Goal: Task Accomplishment & Management: Use online tool/utility

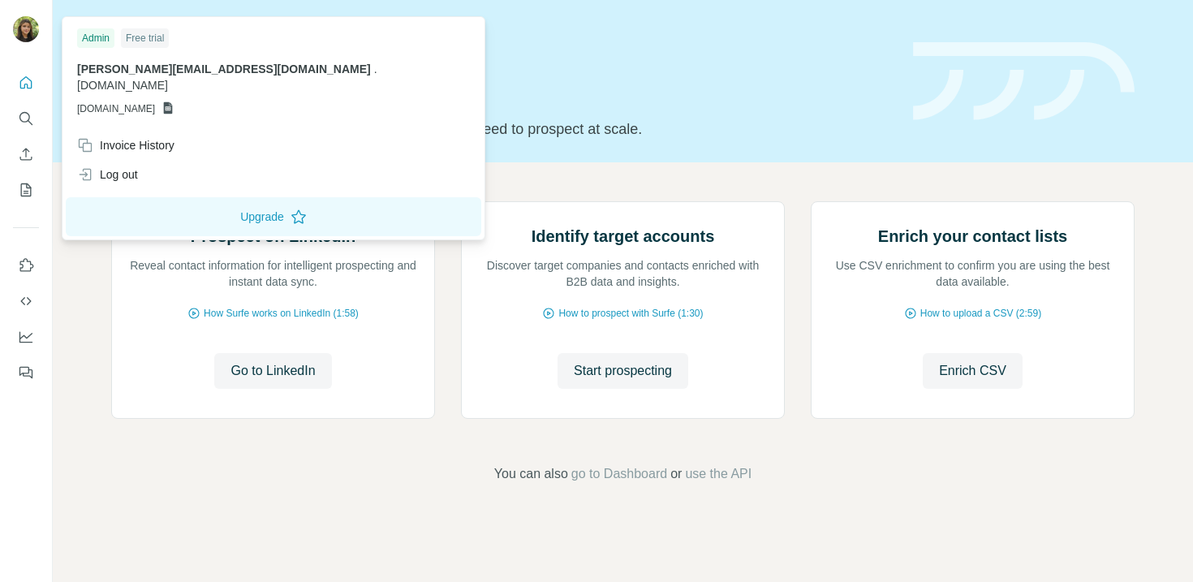
click at [22, 28] on img at bounding box center [26, 29] width 26 height 26
click at [136, 166] on div "Log out" at bounding box center [107, 174] width 61 height 16
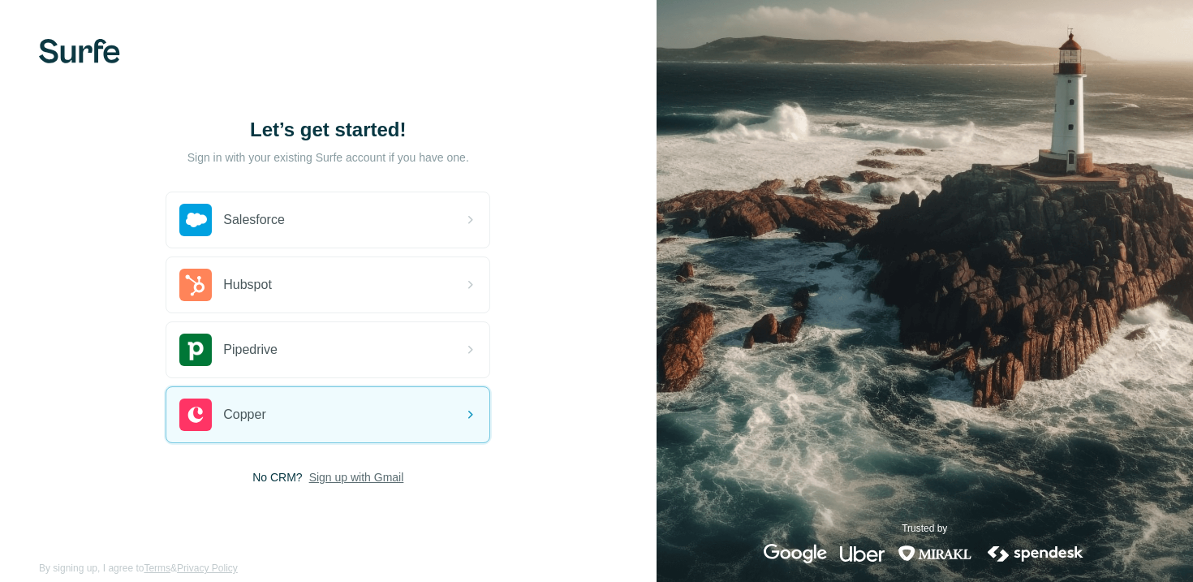
click at [326, 479] on span "Sign up with Gmail" at bounding box center [356, 477] width 95 height 16
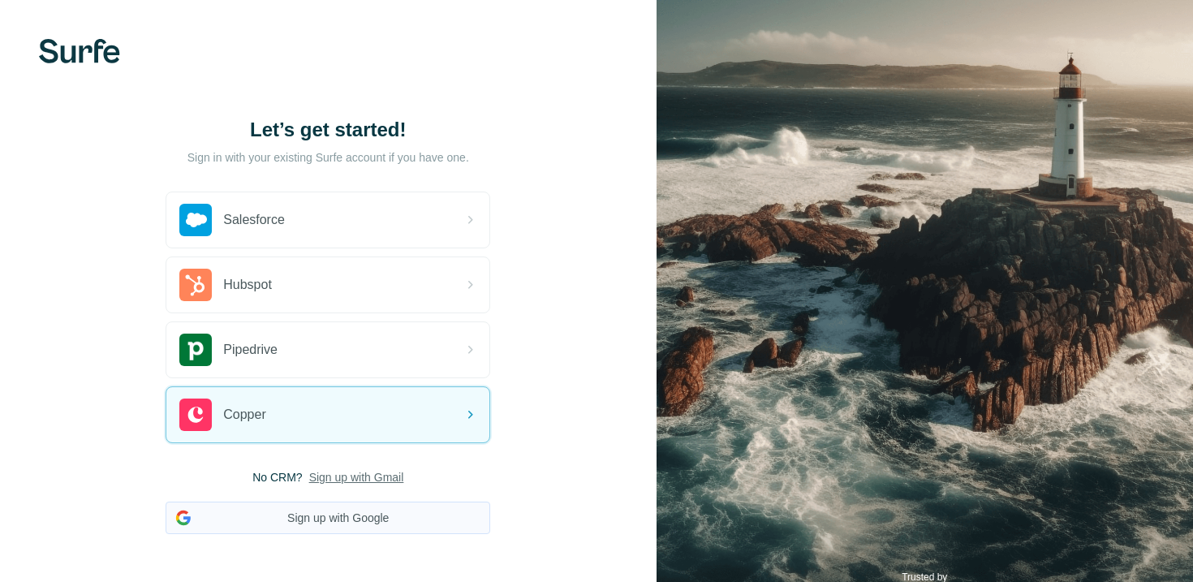
click at [382, 517] on button "Sign up with Google" at bounding box center [328, 518] width 325 height 32
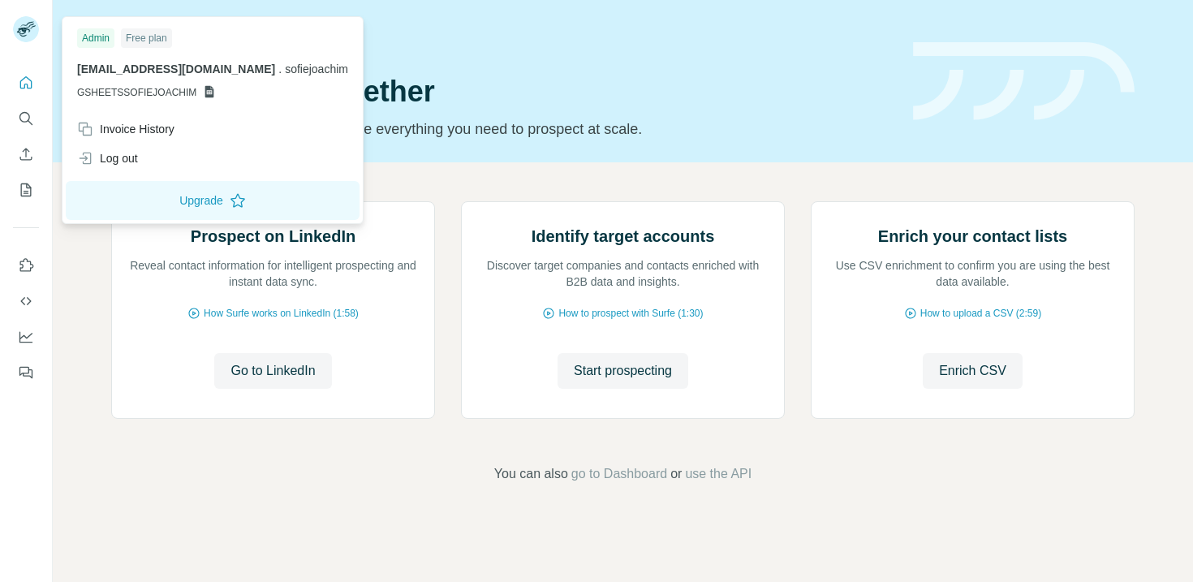
click at [28, 26] on img at bounding box center [26, 29] width 26 height 26
click at [116, 161] on div "Log out" at bounding box center [107, 158] width 61 height 16
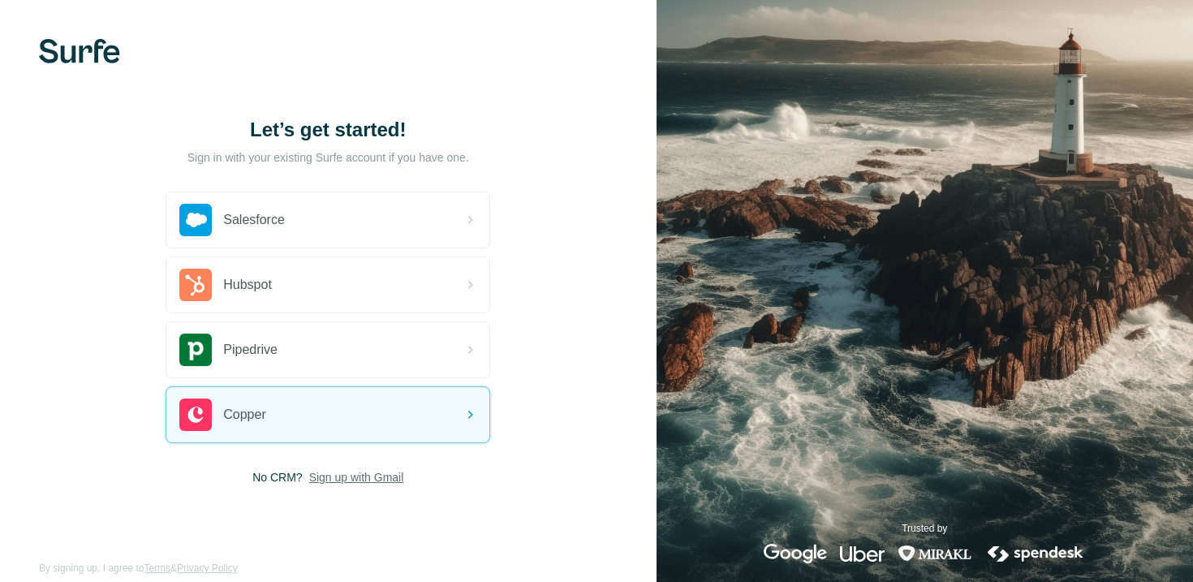
click at [338, 479] on span "Sign up with Gmail" at bounding box center [356, 477] width 95 height 16
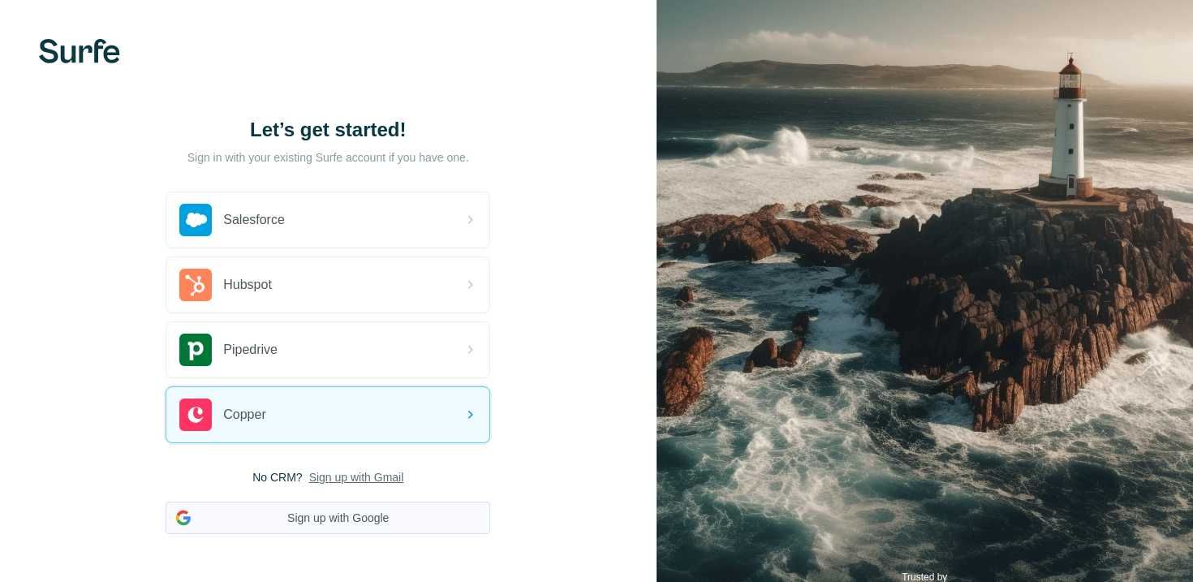
click at [347, 514] on button "Sign up with Google" at bounding box center [328, 518] width 325 height 32
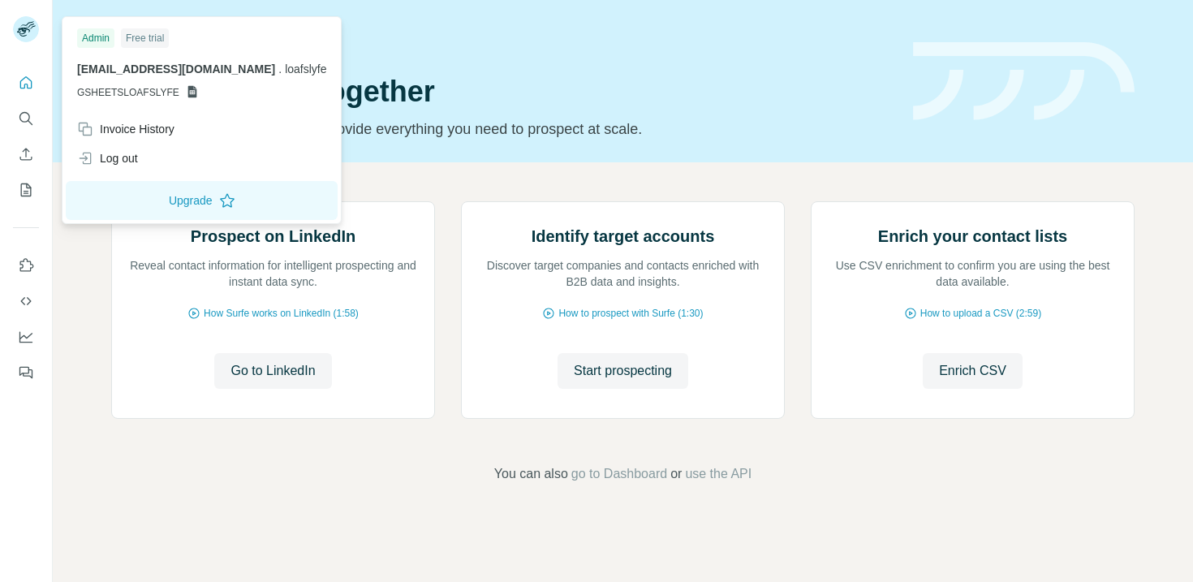
click at [186, 91] on icon at bounding box center [192, 91] width 13 height 13
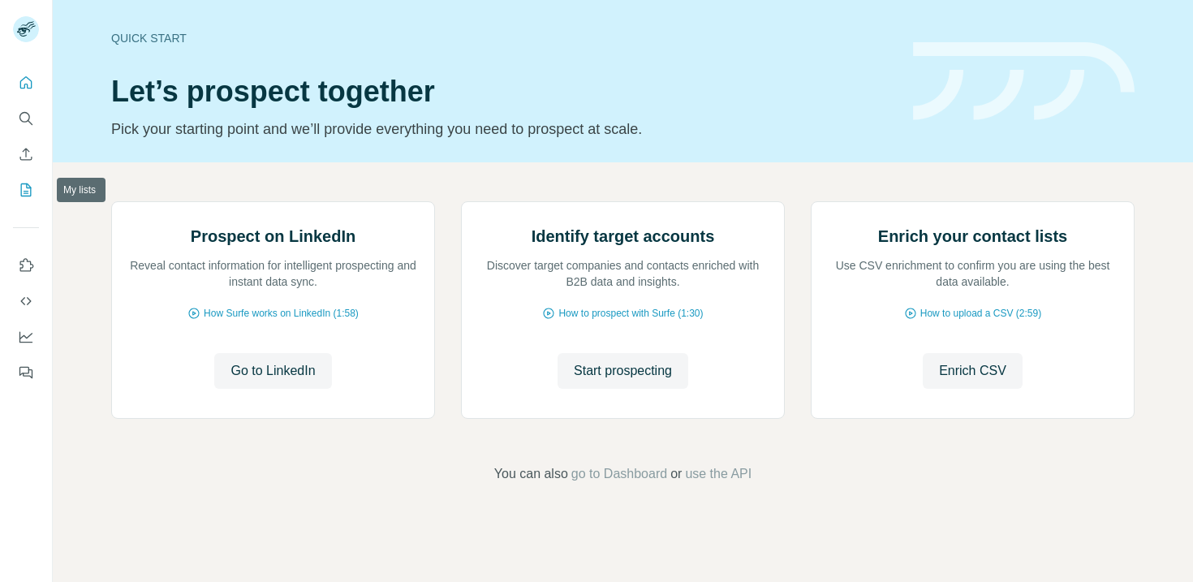
click at [23, 191] on icon "My lists" at bounding box center [26, 190] width 16 height 16
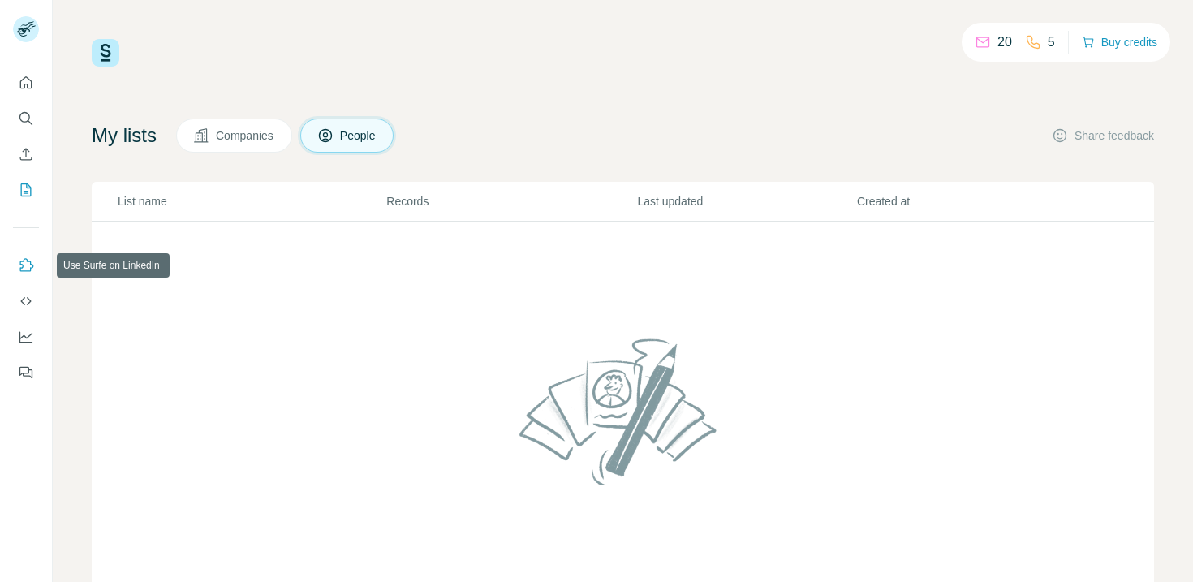
click at [26, 269] on icon "Use Surfe on LinkedIn" at bounding box center [26, 265] width 16 height 16
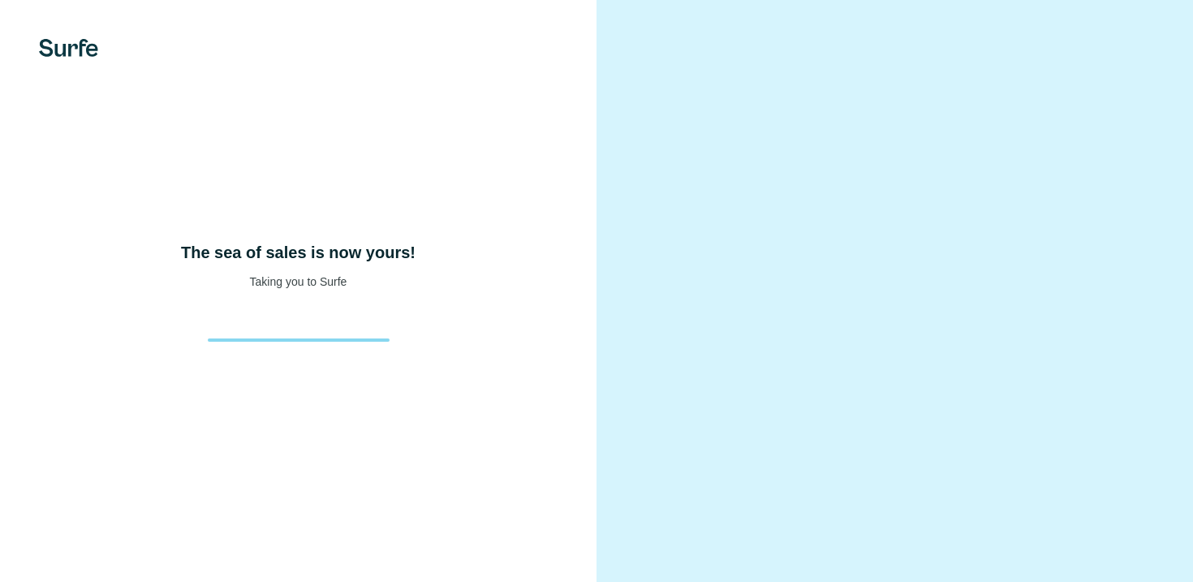
scroll to position [22, 0]
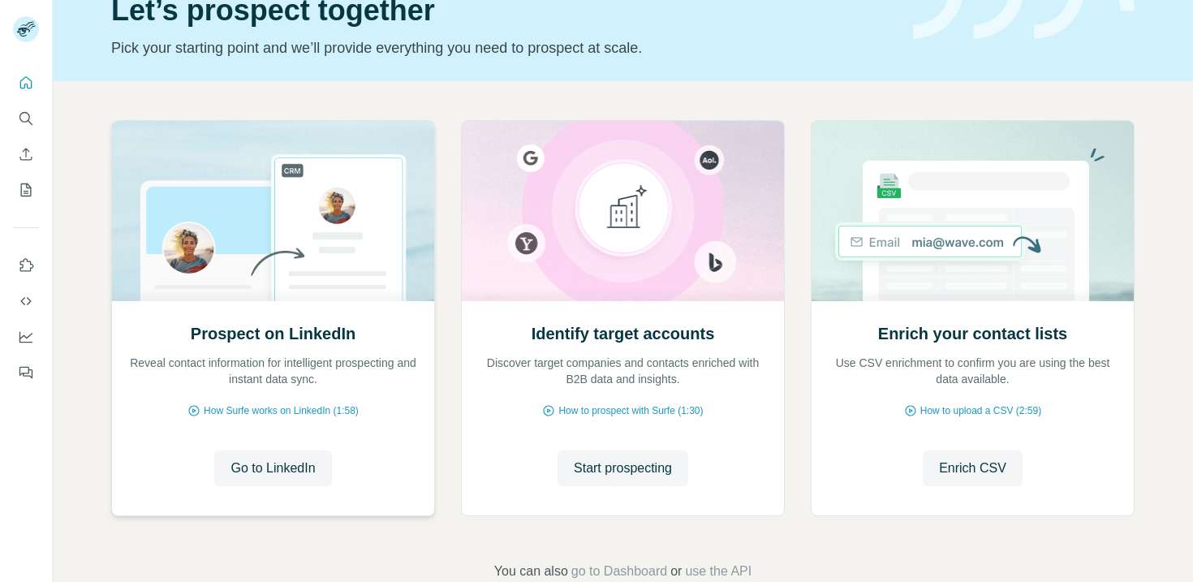
scroll to position [119, 0]
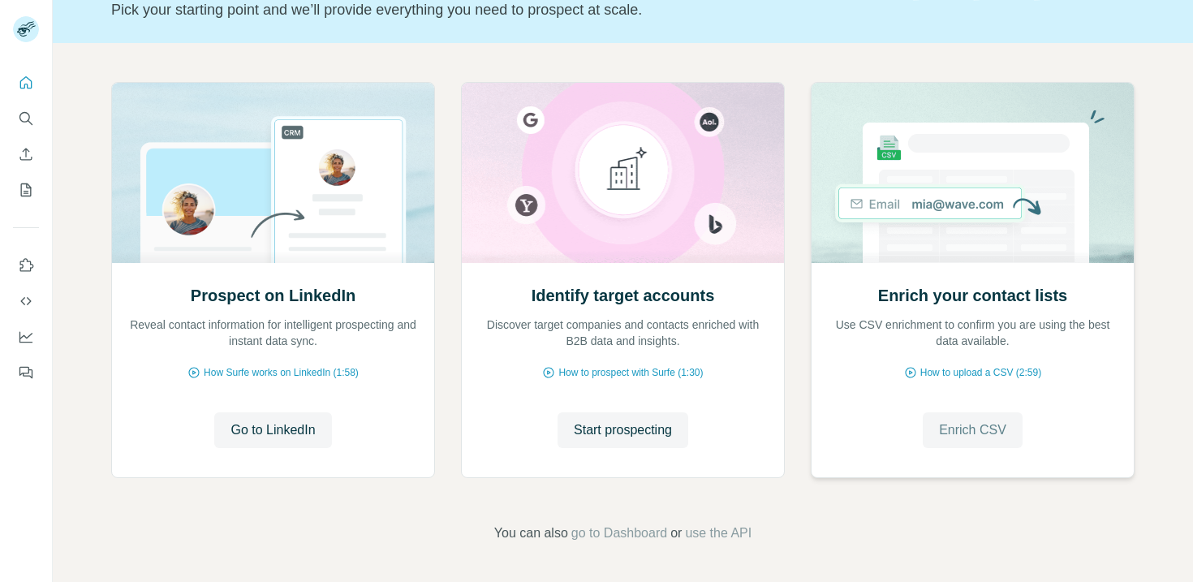
click at [965, 423] on span "Enrich CSV" at bounding box center [972, 429] width 67 height 19
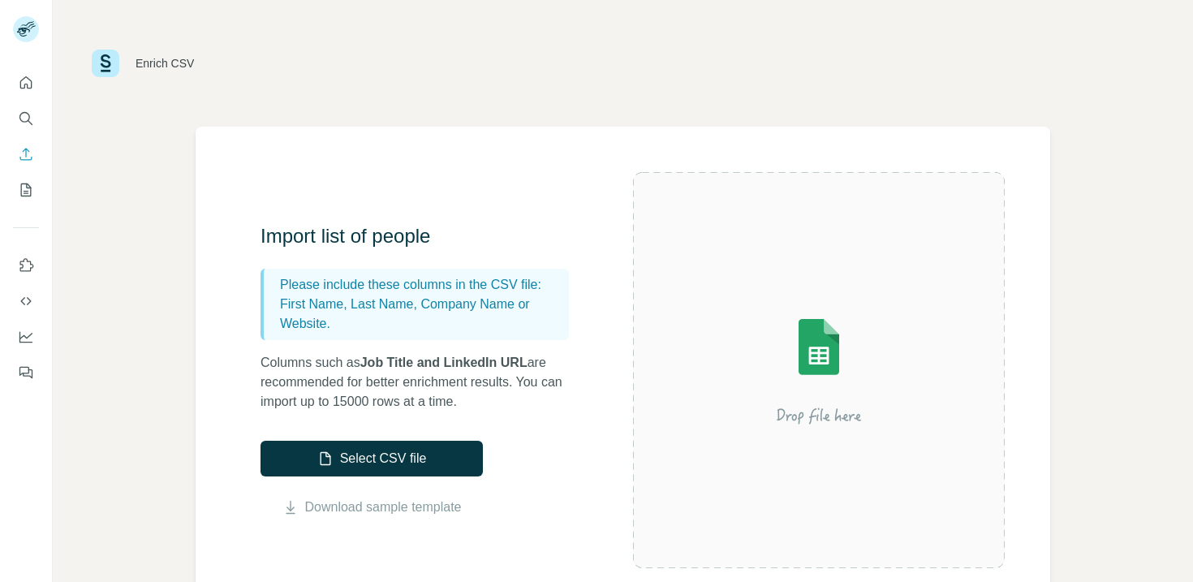
click at [823, 347] on img at bounding box center [819, 370] width 292 height 195
click at [21, 192] on icon "My lists" at bounding box center [26, 190] width 16 height 16
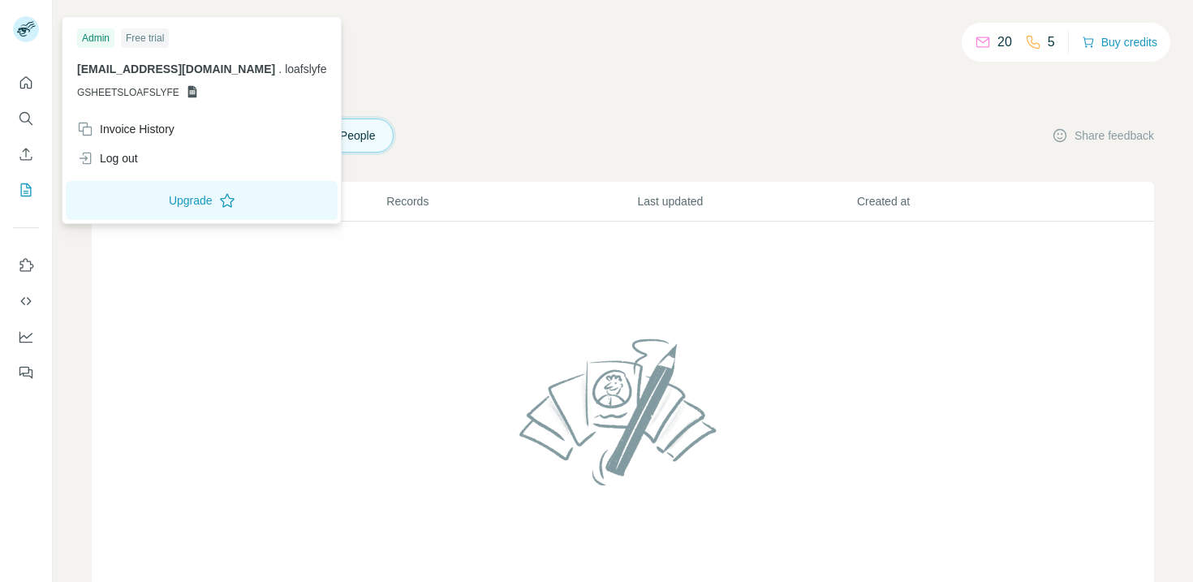
click at [25, 30] on icon at bounding box center [23, 32] width 13 height 9
click at [133, 84] on div "[EMAIL_ADDRESS][DOMAIN_NAME] . loafslyfe GSHEETSLOAFSLYFE" at bounding box center [201, 80] width 249 height 39
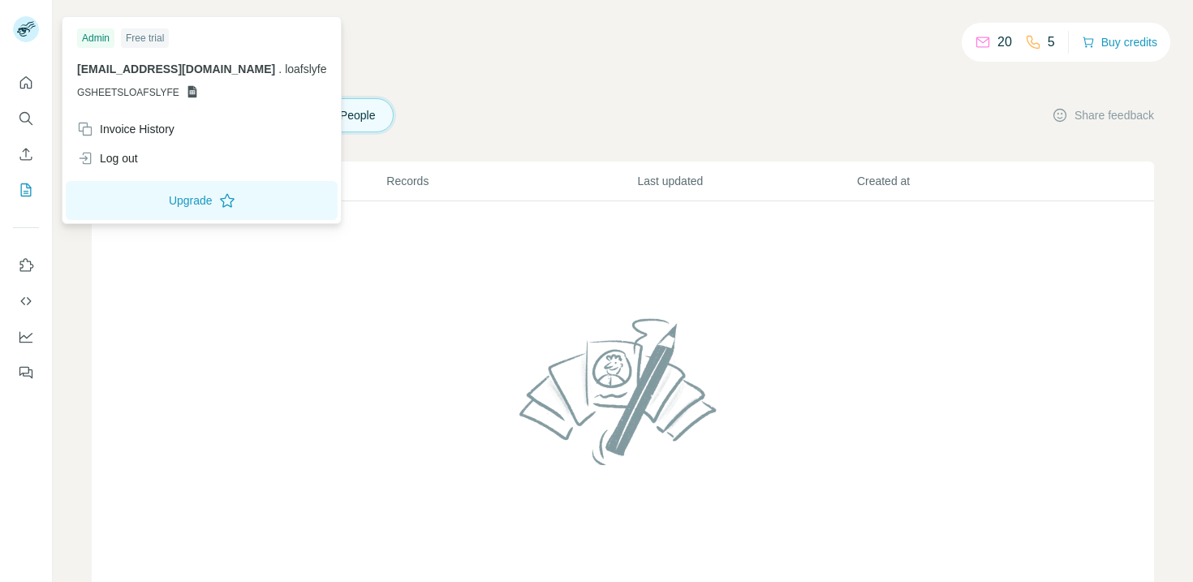
scroll to position [24, 0]
click at [984, 44] on icon at bounding box center [983, 42] width 16 height 16
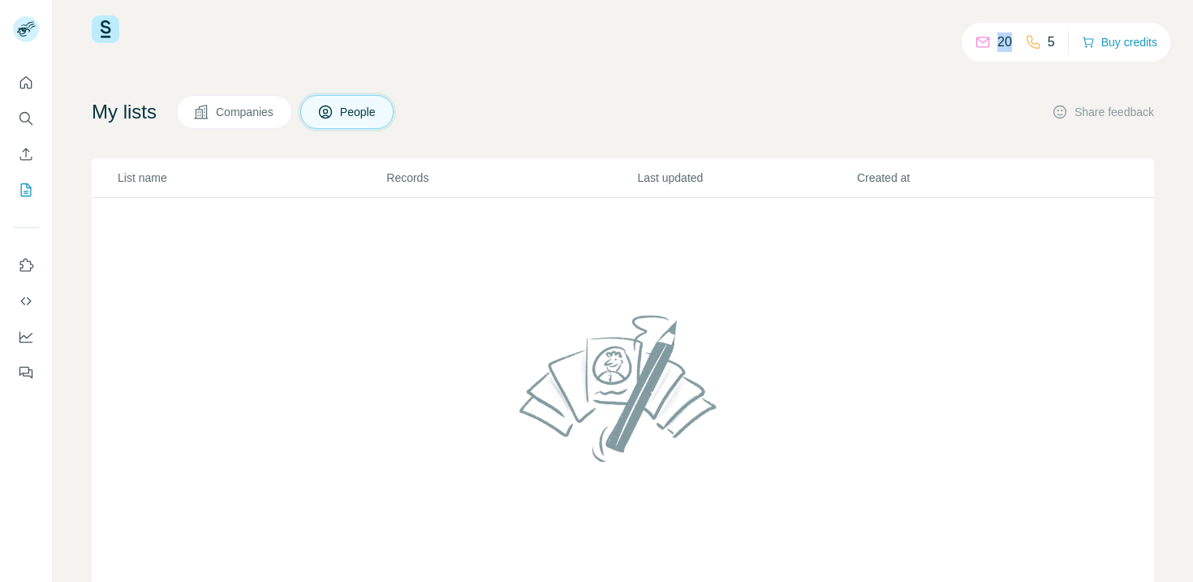
click at [984, 44] on icon at bounding box center [983, 42] width 16 height 16
click at [252, 118] on span "Companies" at bounding box center [245, 112] width 59 height 16
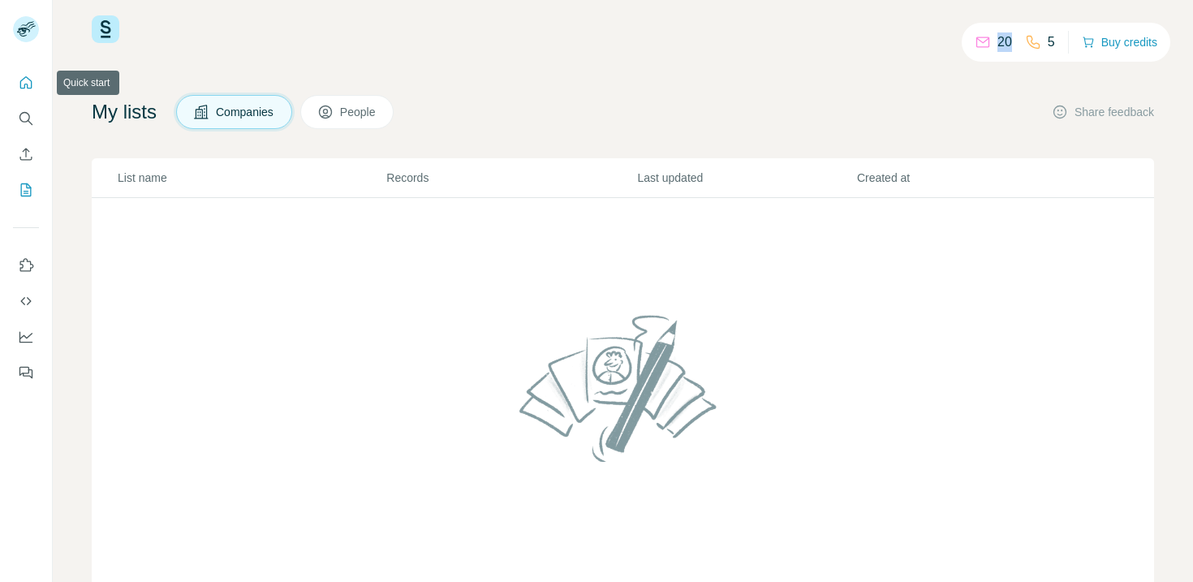
click at [16, 87] on button "Quick start" at bounding box center [26, 82] width 26 height 29
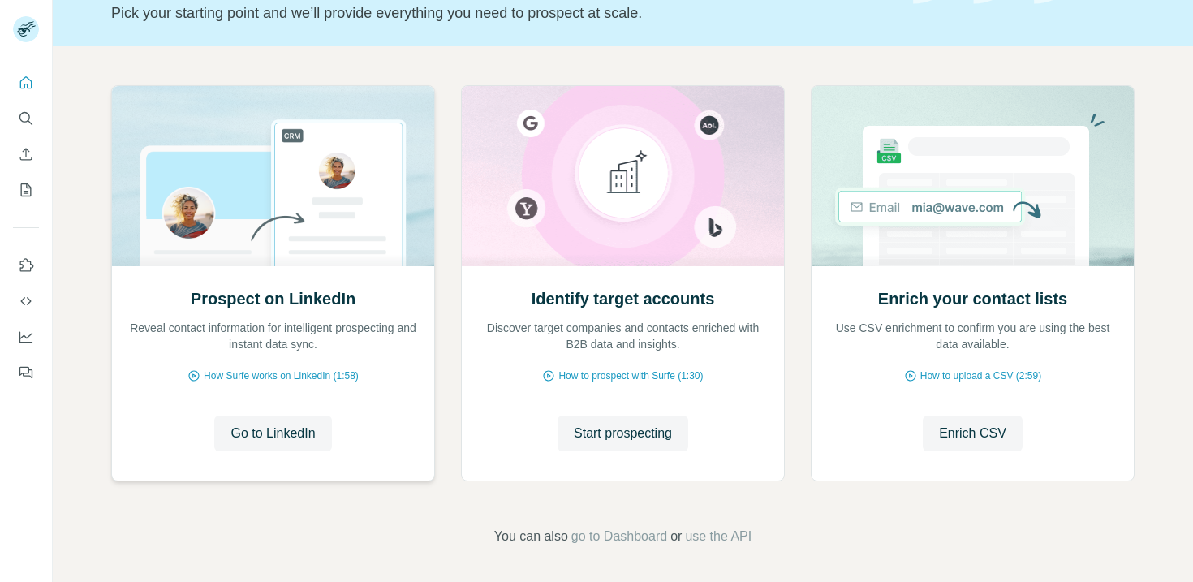
scroll to position [118, 0]
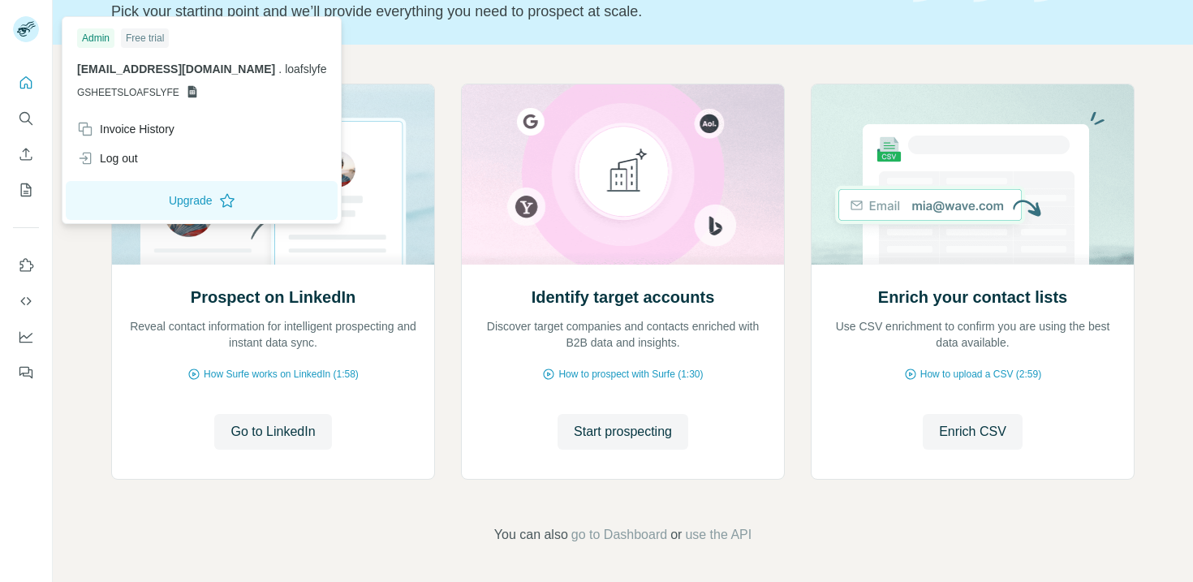
click at [101, 93] on span "GSHEETSLOAFSLYFE" at bounding box center [128, 92] width 102 height 15
click at [111, 69] on span "[EMAIL_ADDRESS][DOMAIN_NAME]" at bounding box center [176, 68] width 198 height 13
click at [143, 205] on button "Upgrade" at bounding box center [202, 200] width 272 height 39
